Goal: Task Accomplishment & Management: Complete application form

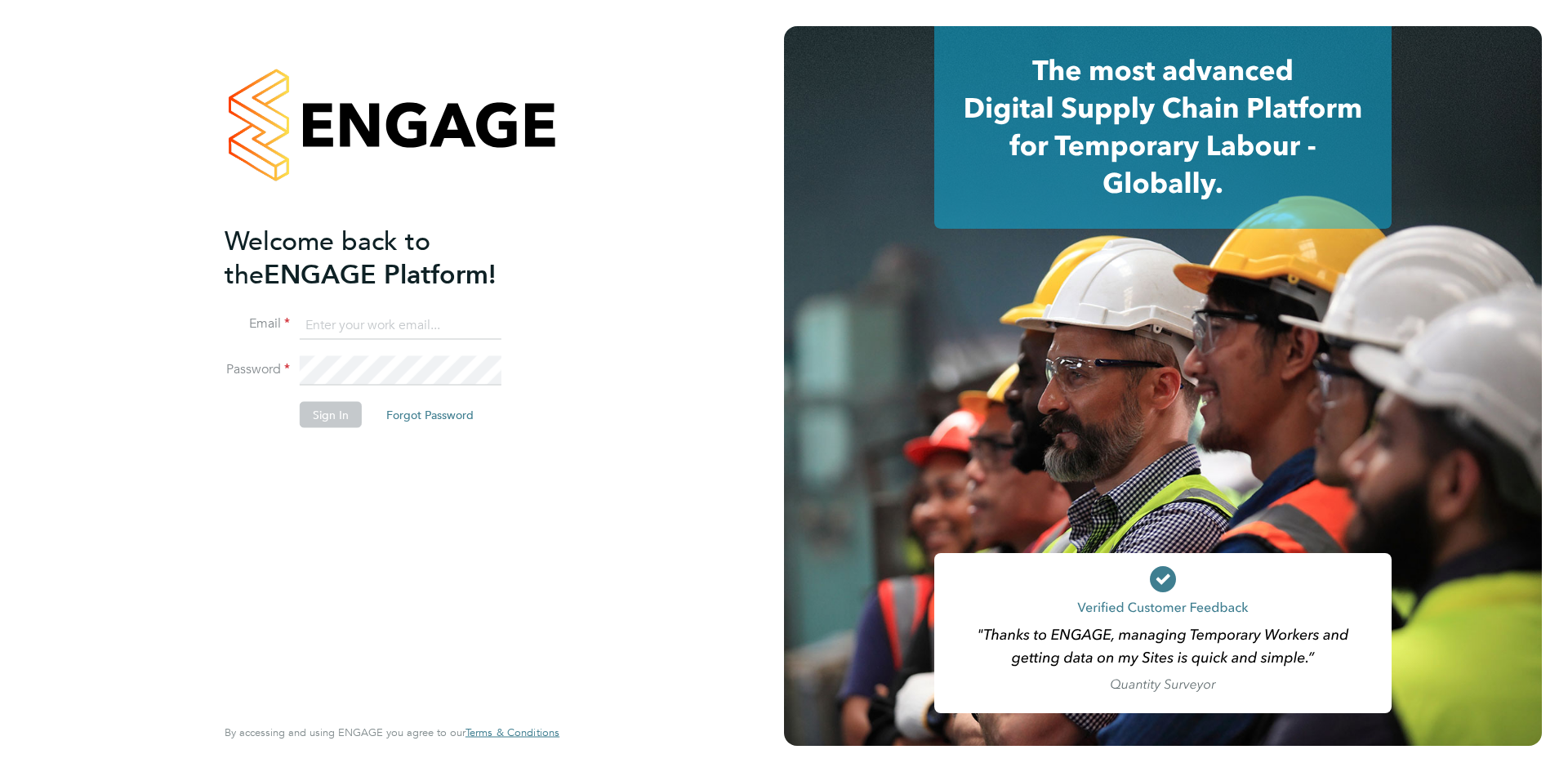
type input "[PERSON_NAME][EMAIL_ADDRESS][PERSON_NAME][DOMAIN_NAME]"
click at [336, 414] on button "Sign In" at bounding box center [331, 414] width 62 height 26
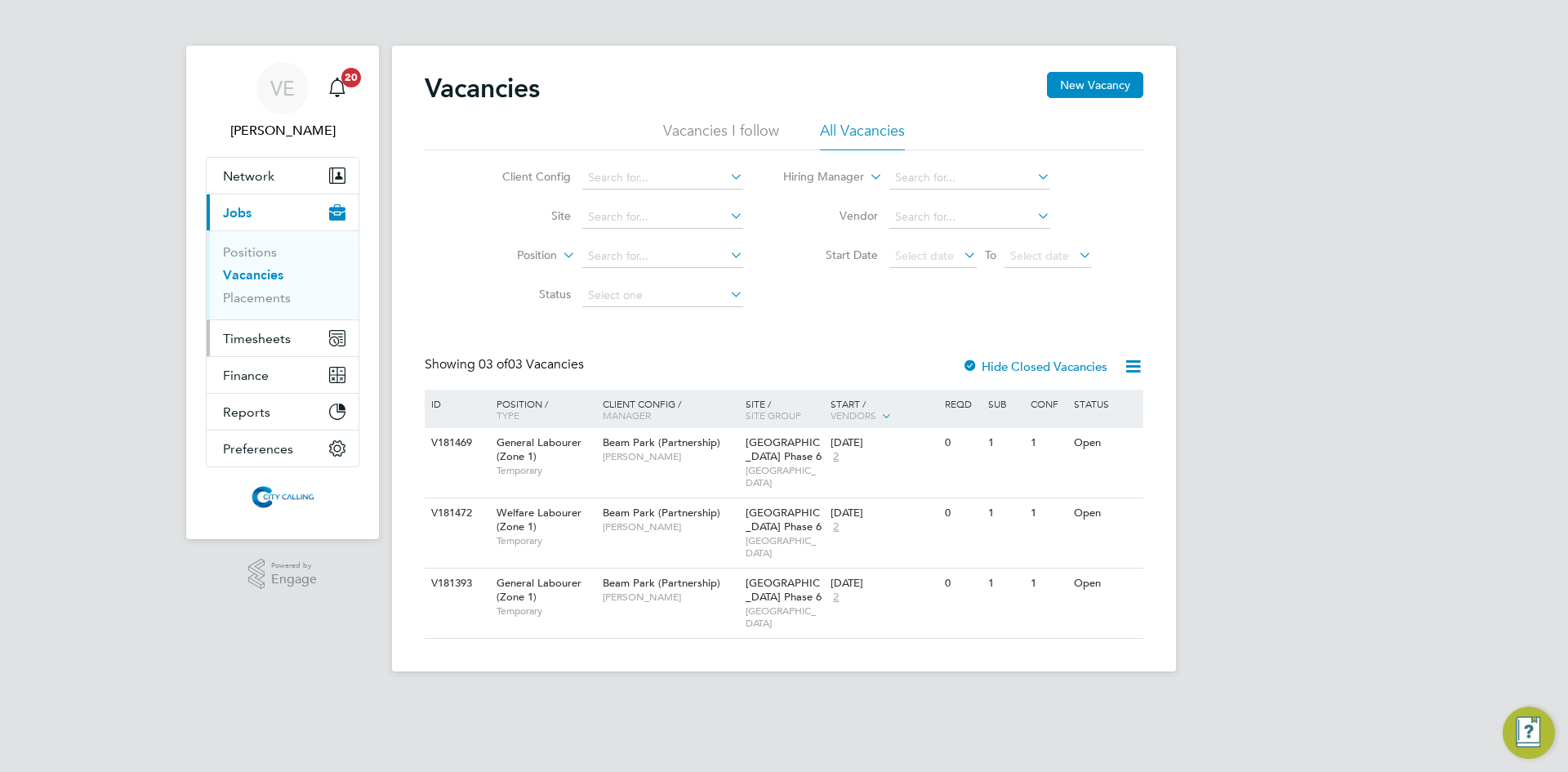
click at [257, 335] on span "Timesheets" at bounding box center [257, 338] width 67 height 15
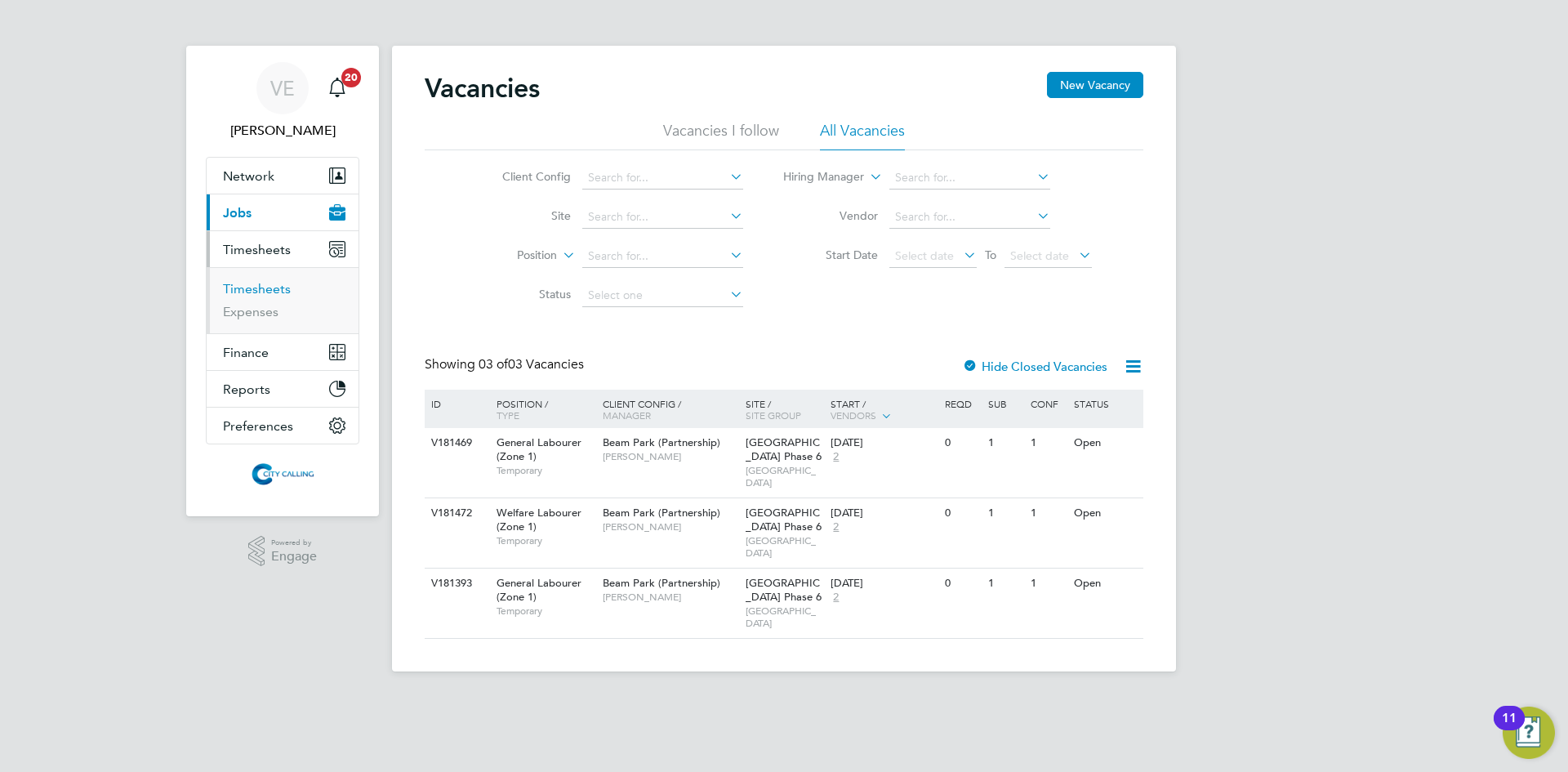
click at [254, 290] on link "Timesheets" at bounding box center [257, 288] width 67 height 15
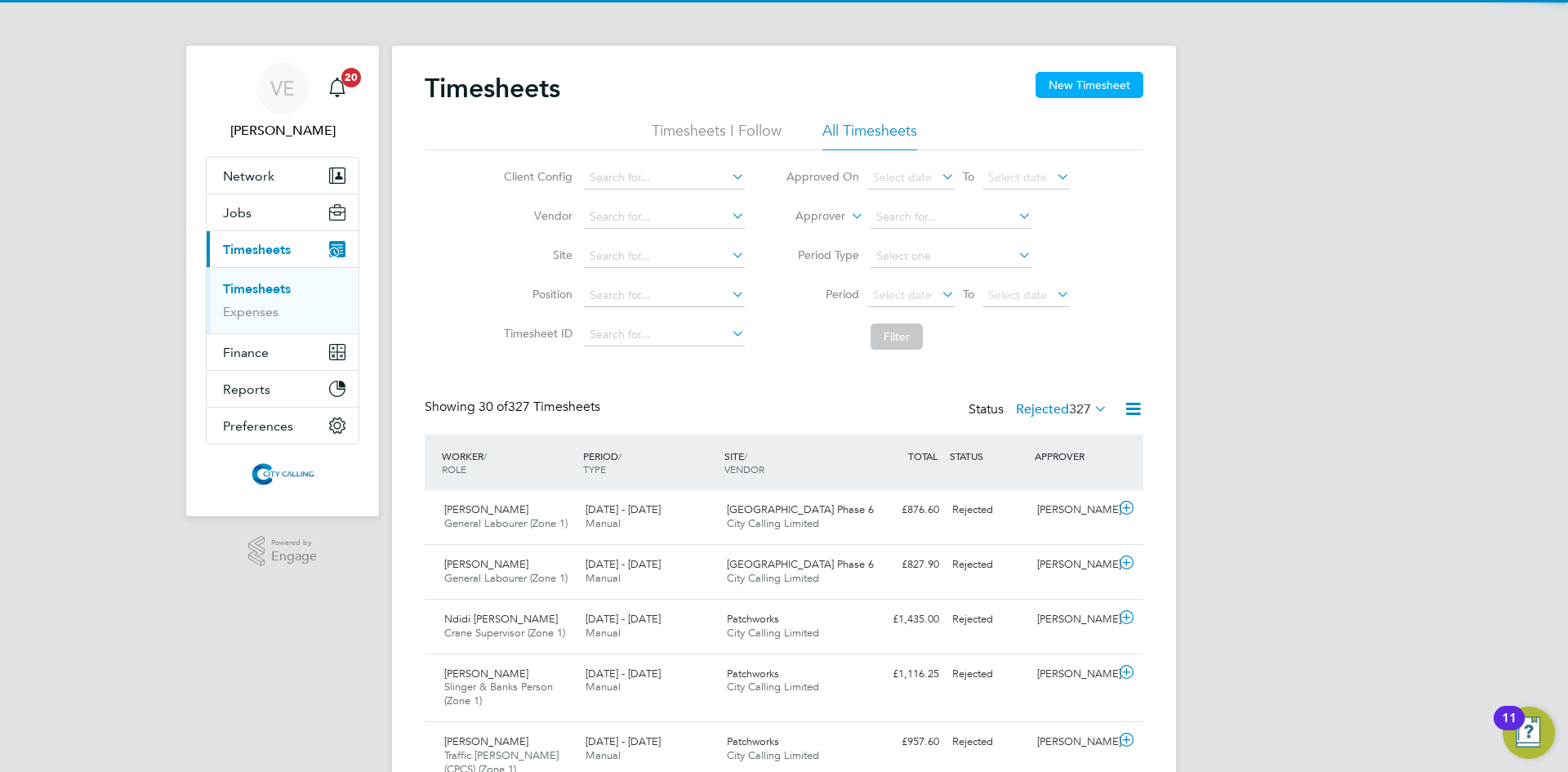
click at [1093, 85] on button "New Timesheet" at bounding box center [1090, 84] width 108 height 26
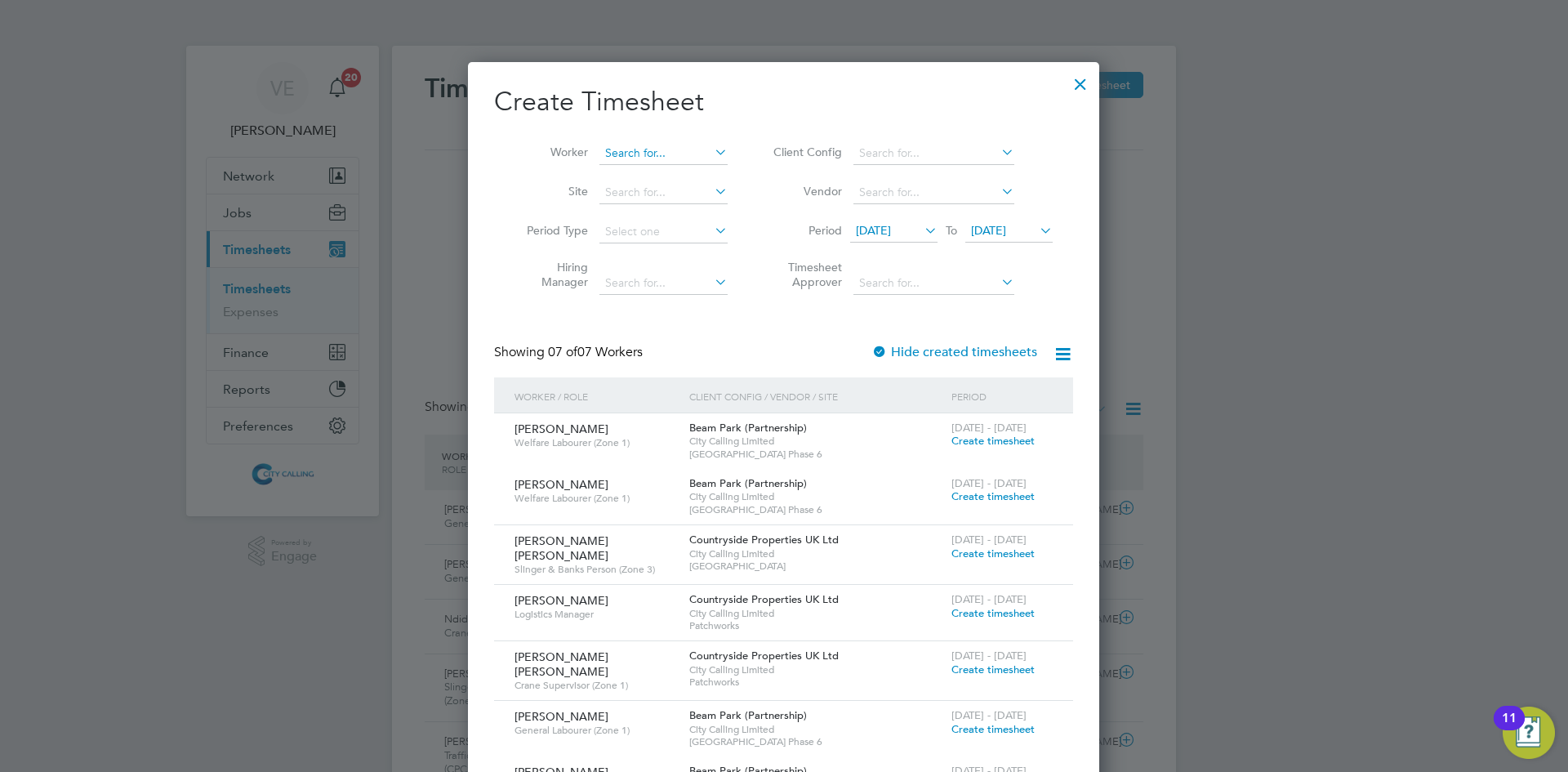
click at [643, 150] on input at bounding box center [663, 153] width 128 height 23
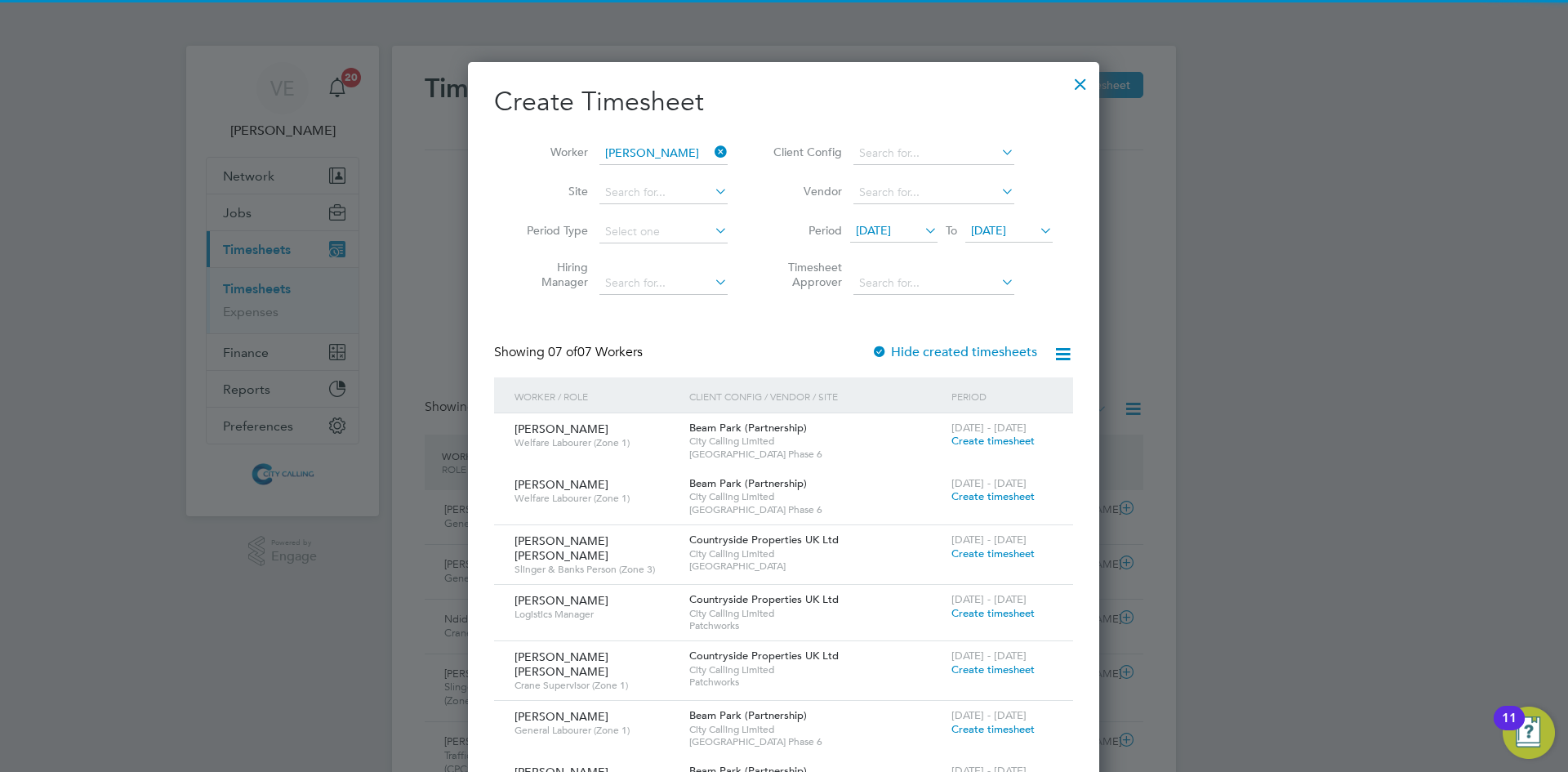
click at [666, 177] on li "[PERSON_NAME]" at bounding box center [699, 175] width 201 height 22
type input "[PERSON_NAME]"
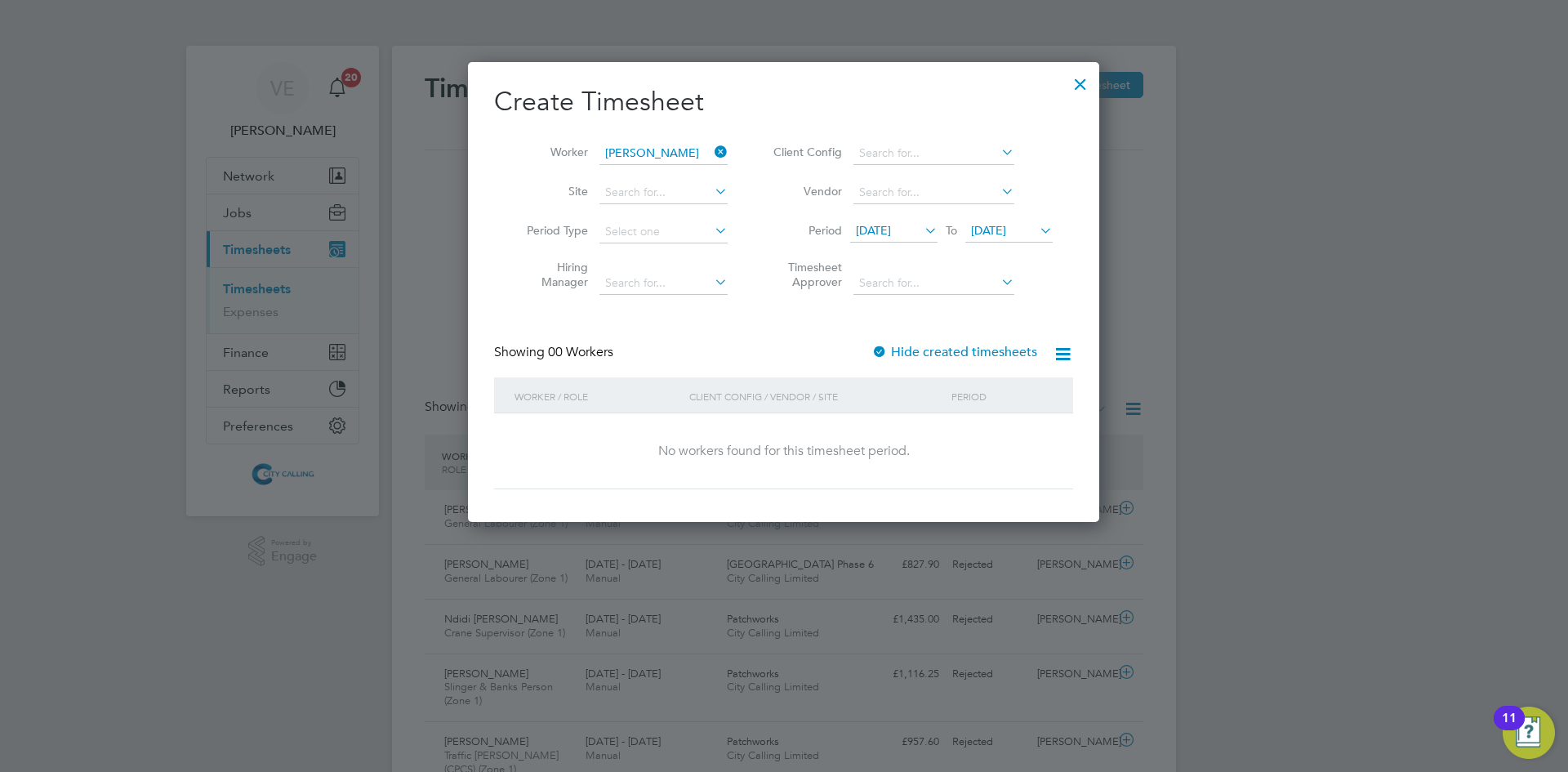
click at [891, 225] on span "[DATE]" at bounding box center [873, 230] width 35 height 14
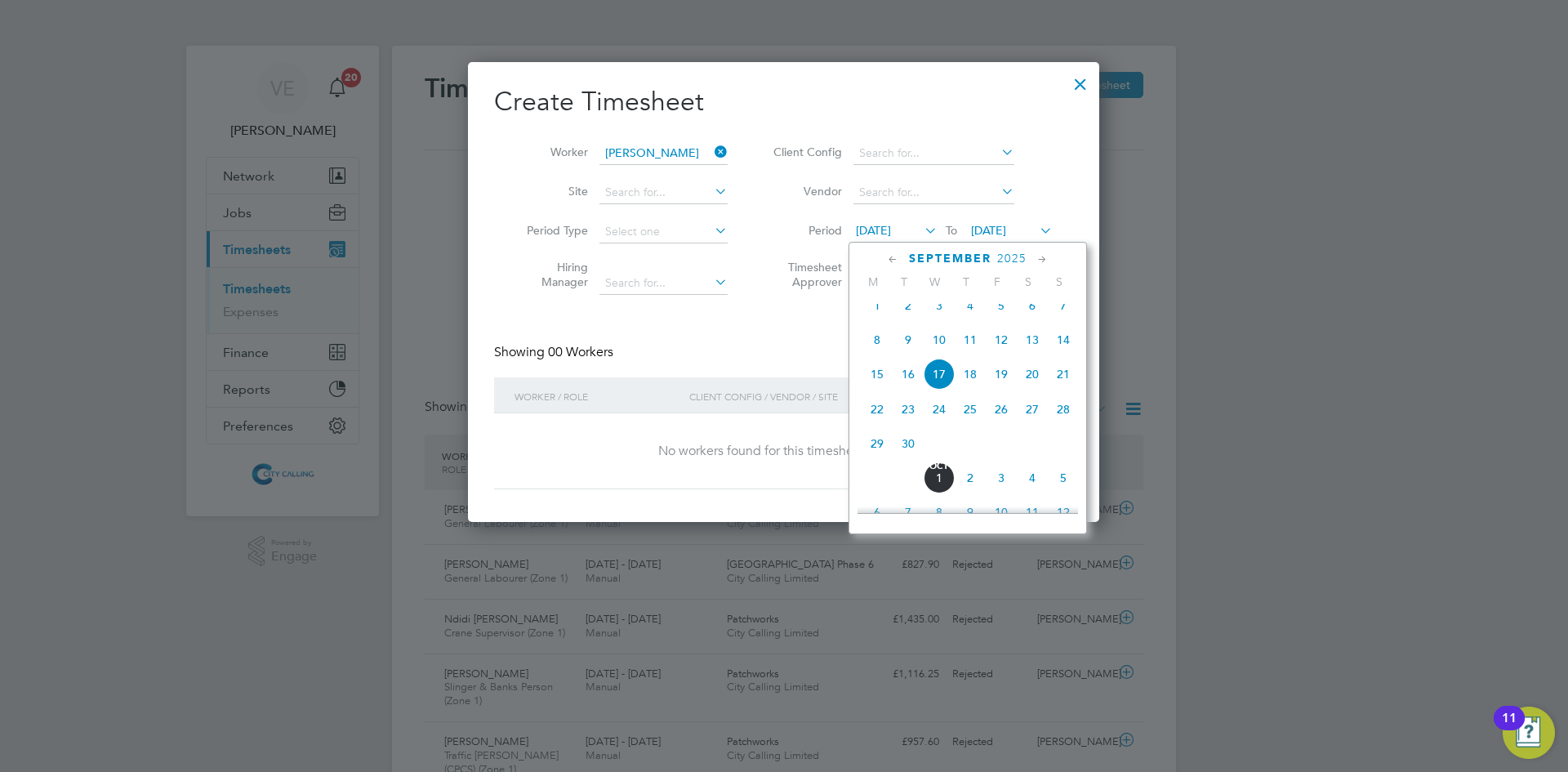
click at [872, 319] on span "[DATE]" at bounding box center [877, 305] width 31 height 31
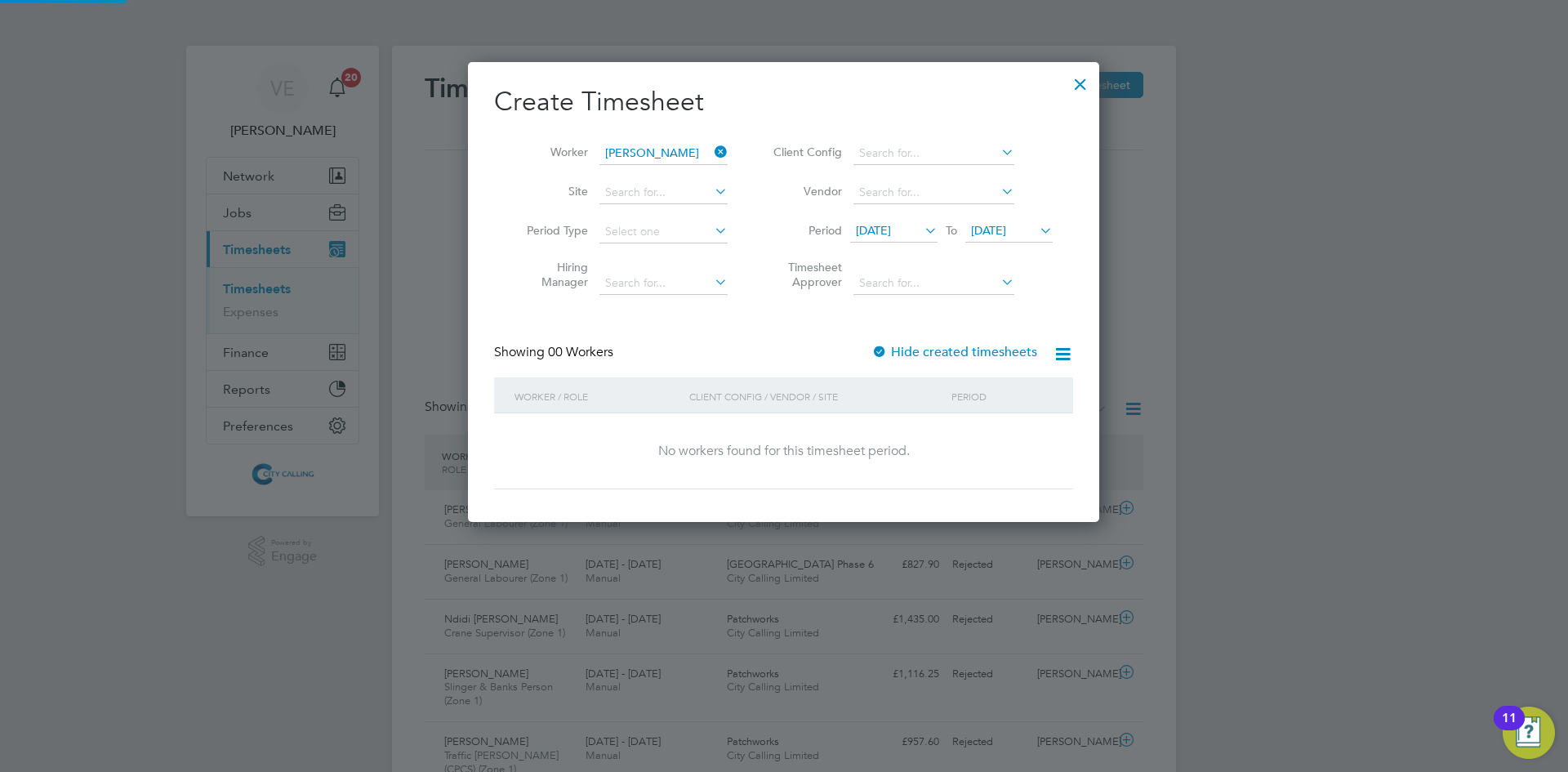
click at [1037, 224] on icon at bounding box center [1037, 230] width 0 height 23
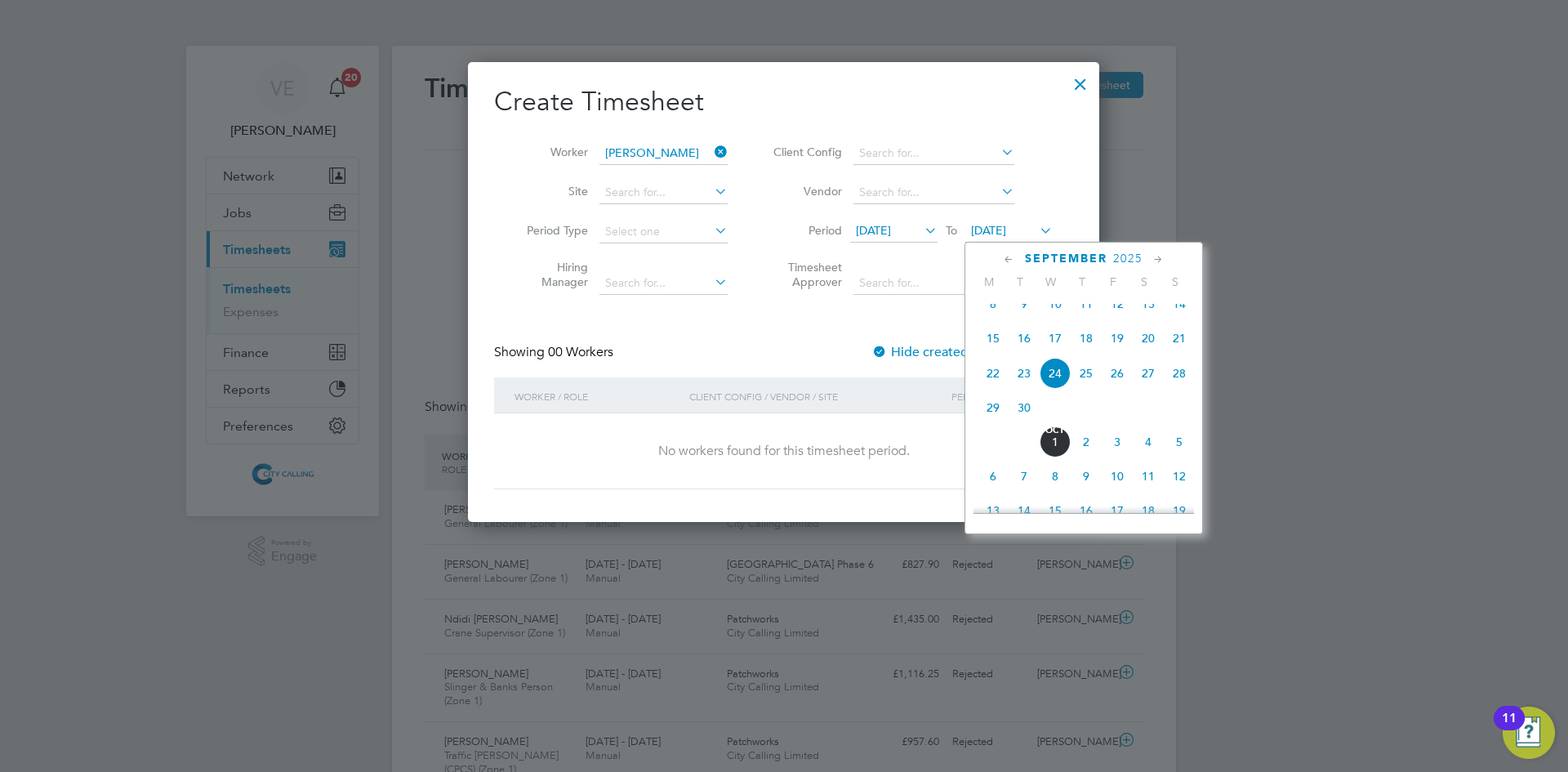
click at [1180, 455] on span "5" at bounding box center [1179, 442] width 31 height 31
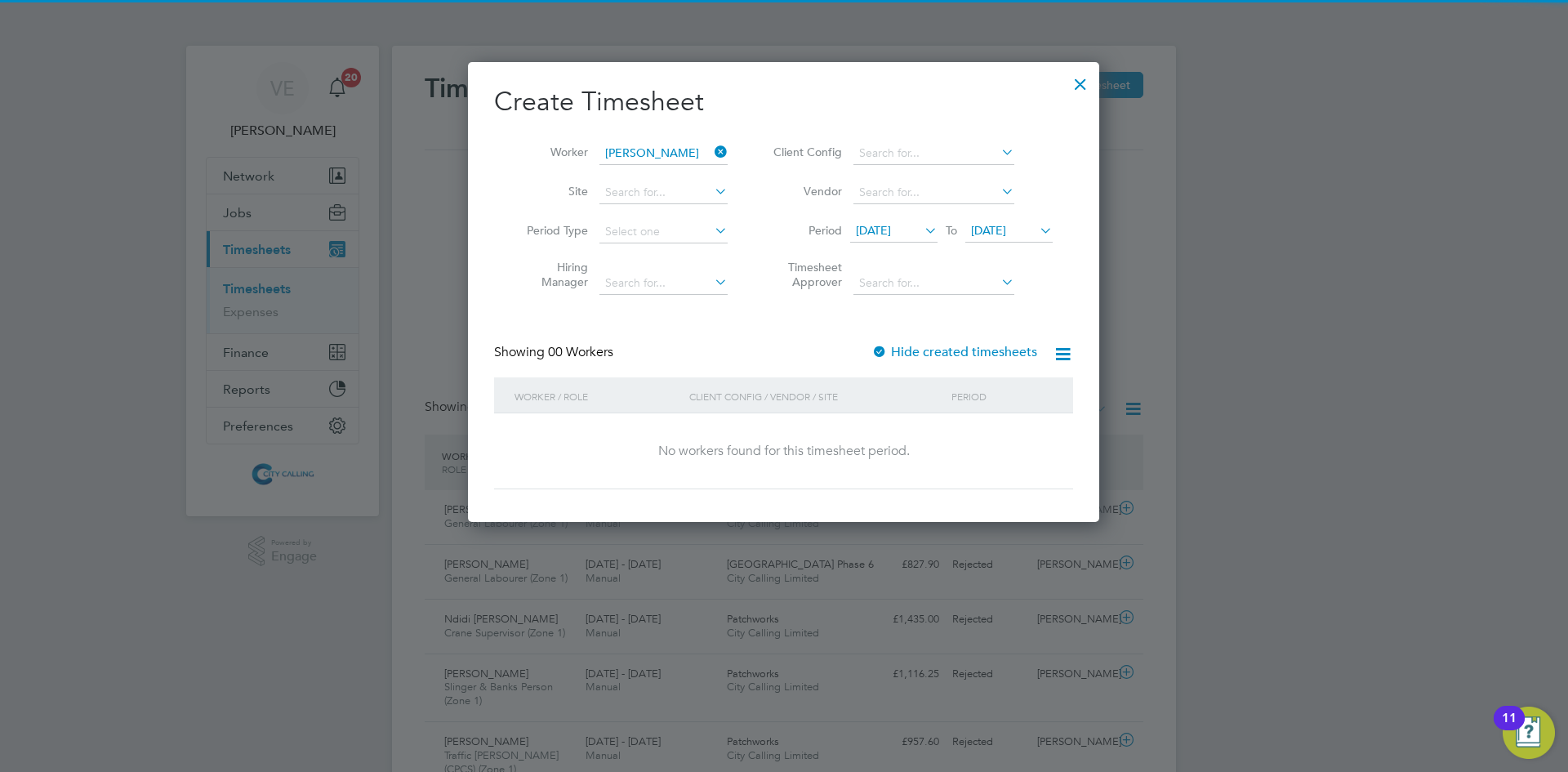
click at [890, 345] on label "Hide created timesheets" at bounding box center [954, 351] width 166 height 16
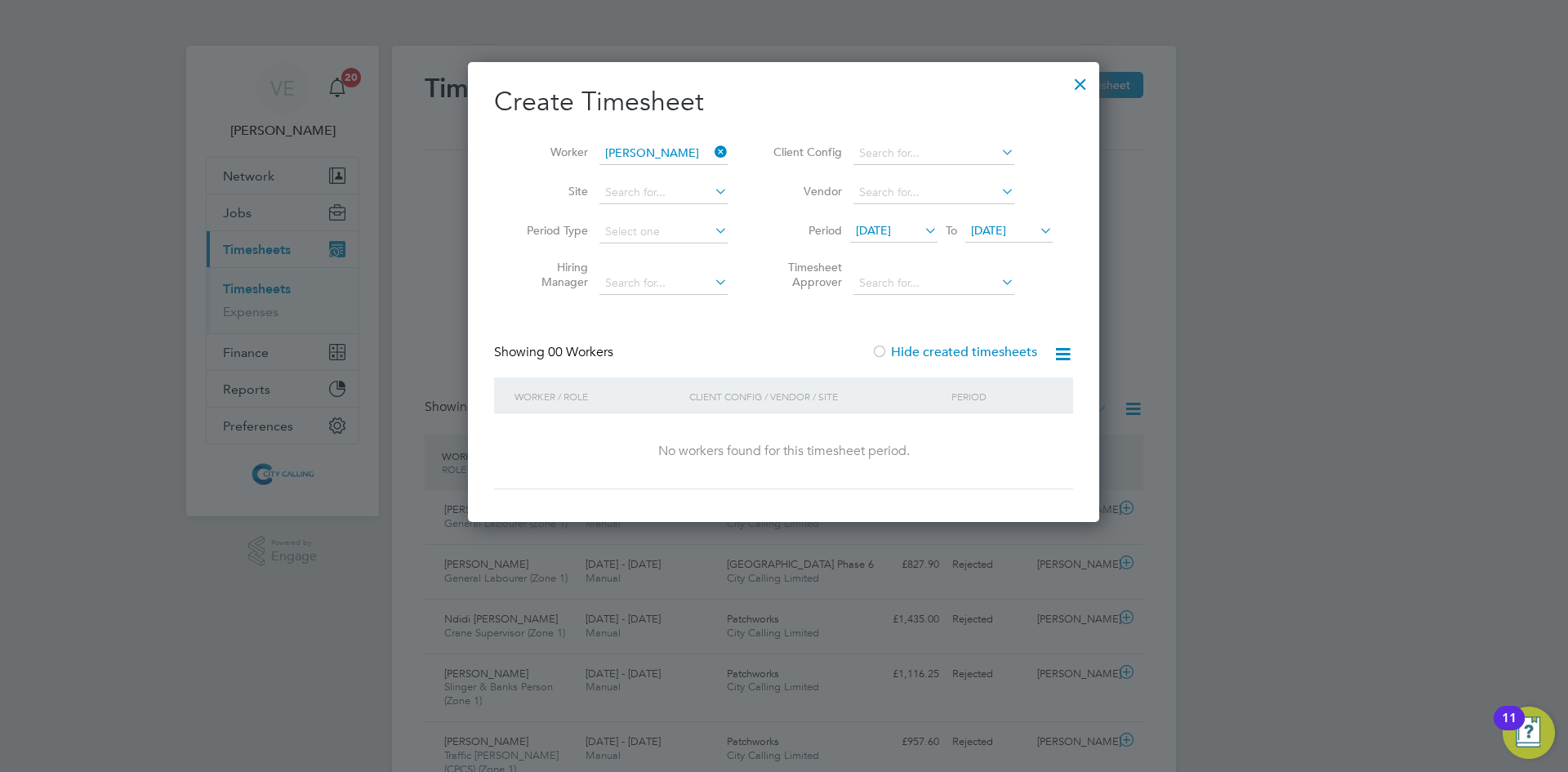
click at [1007, 239] on span "[DATE]" at bounding box center [1009, 232] width 88 height 22
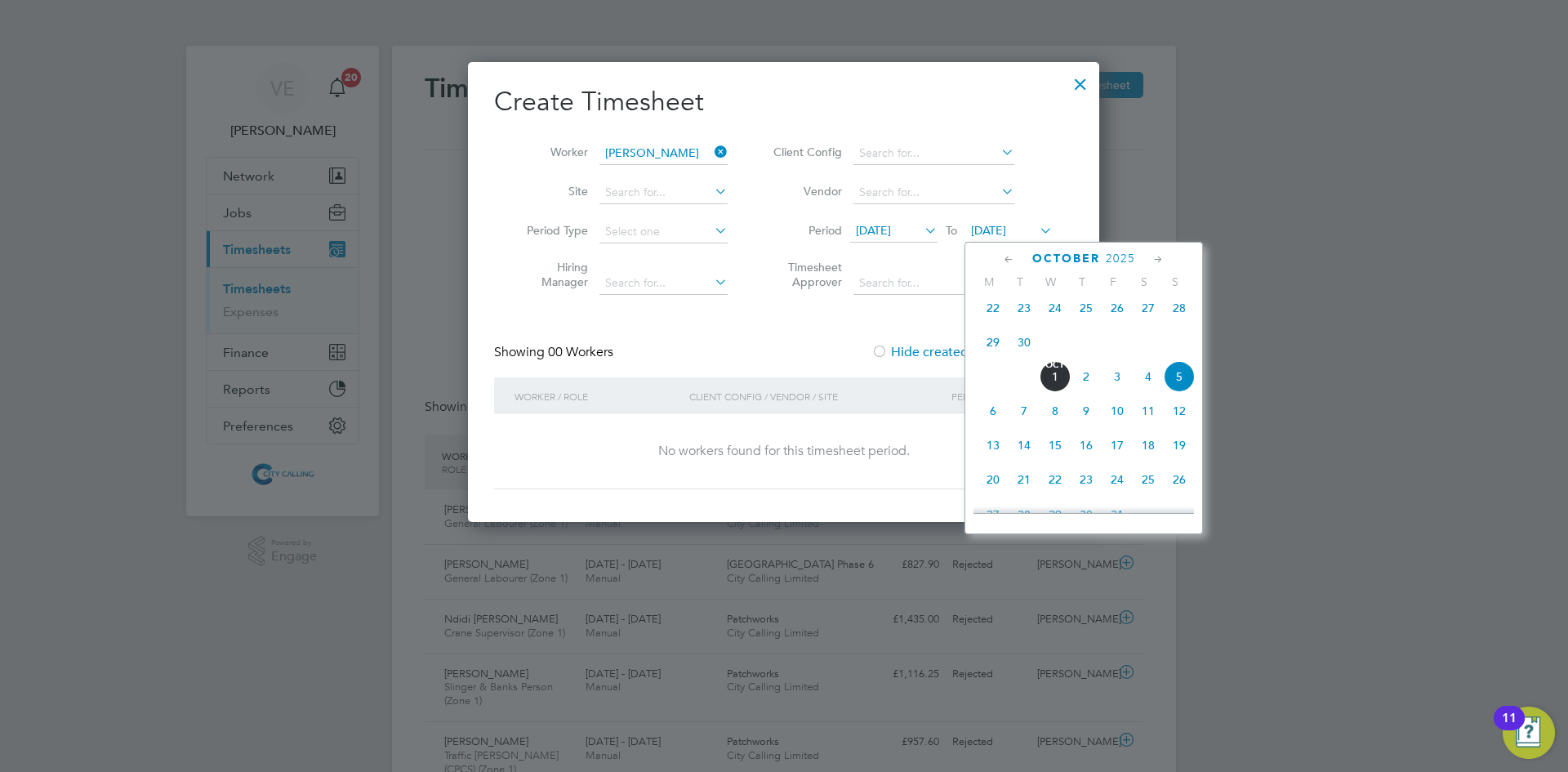
click at [1175, 323] on span "28" at bounding box center [1179, 308] width 31 height 31
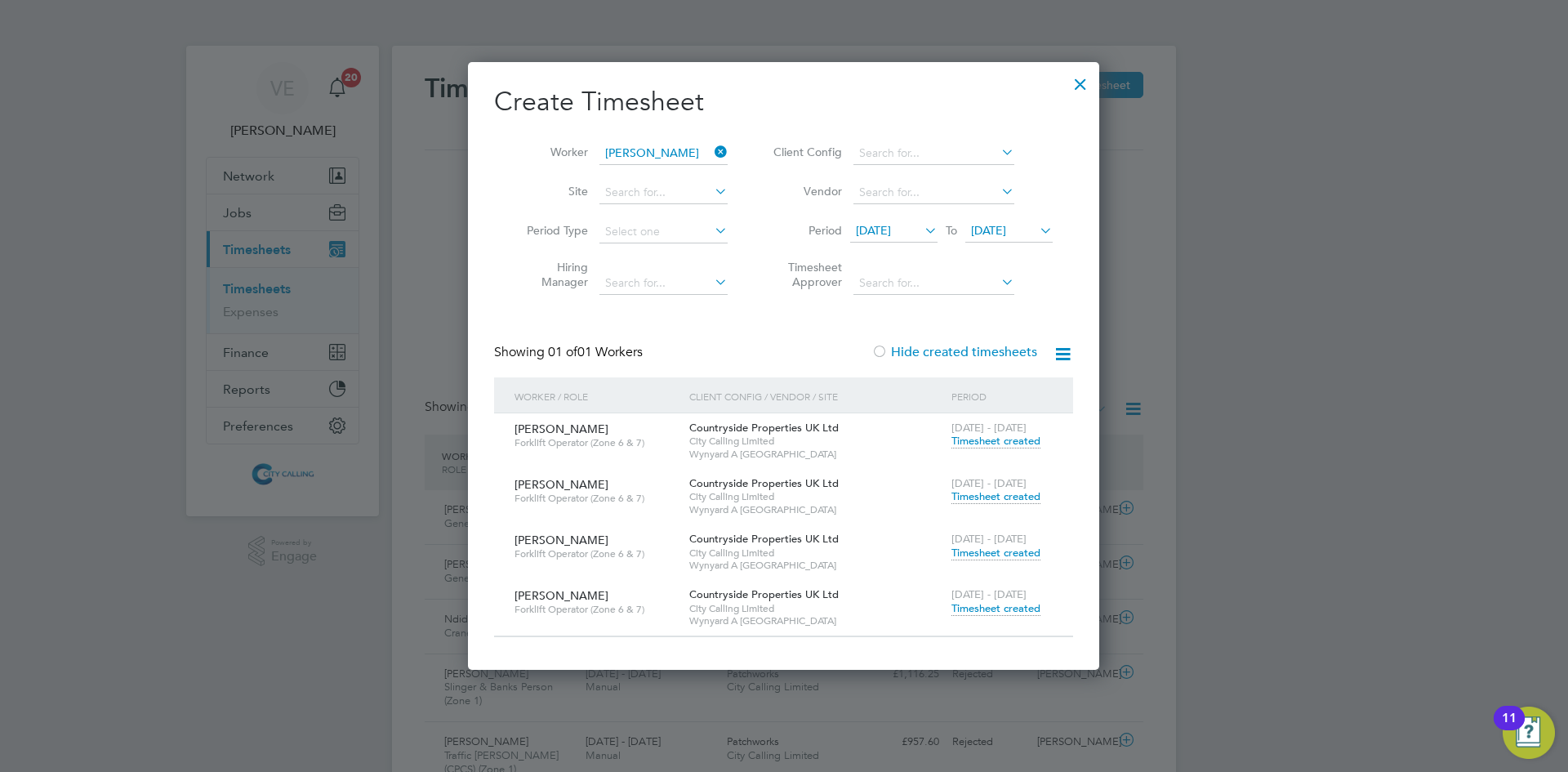
click at [998, 612] on span "Timesheet created" at bounding box center [996, 608] width 89 height 14
click at [980, 609] on span "Timesheet created" at bounding box center [996, 608] width 89 height 14
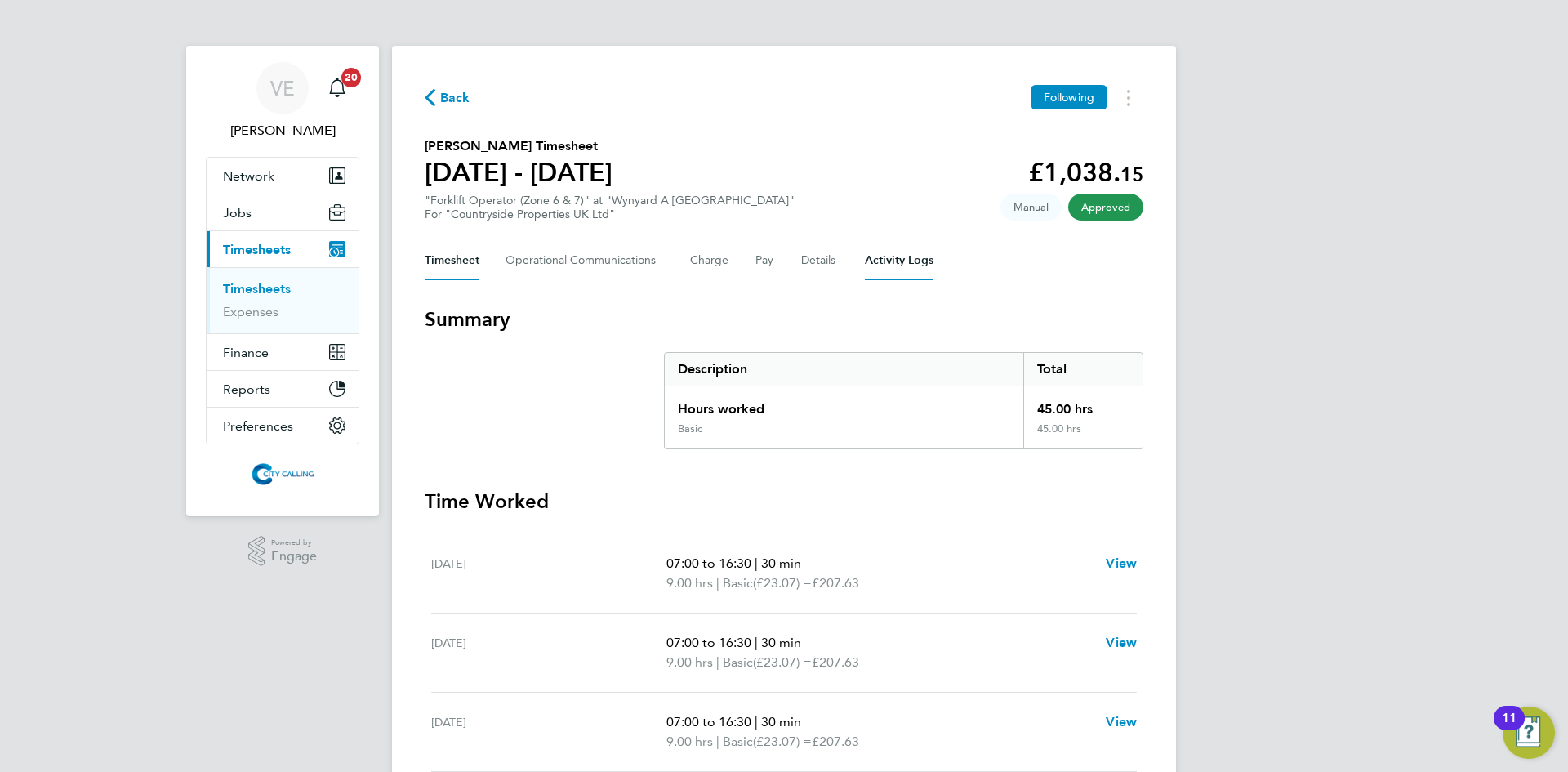
click at [886, 260] on Logs-tab "Activity Logs" at bounding box center [899, 260] width 68 height 40
